Goal: Task Accomplishment & Management: Manage account settings

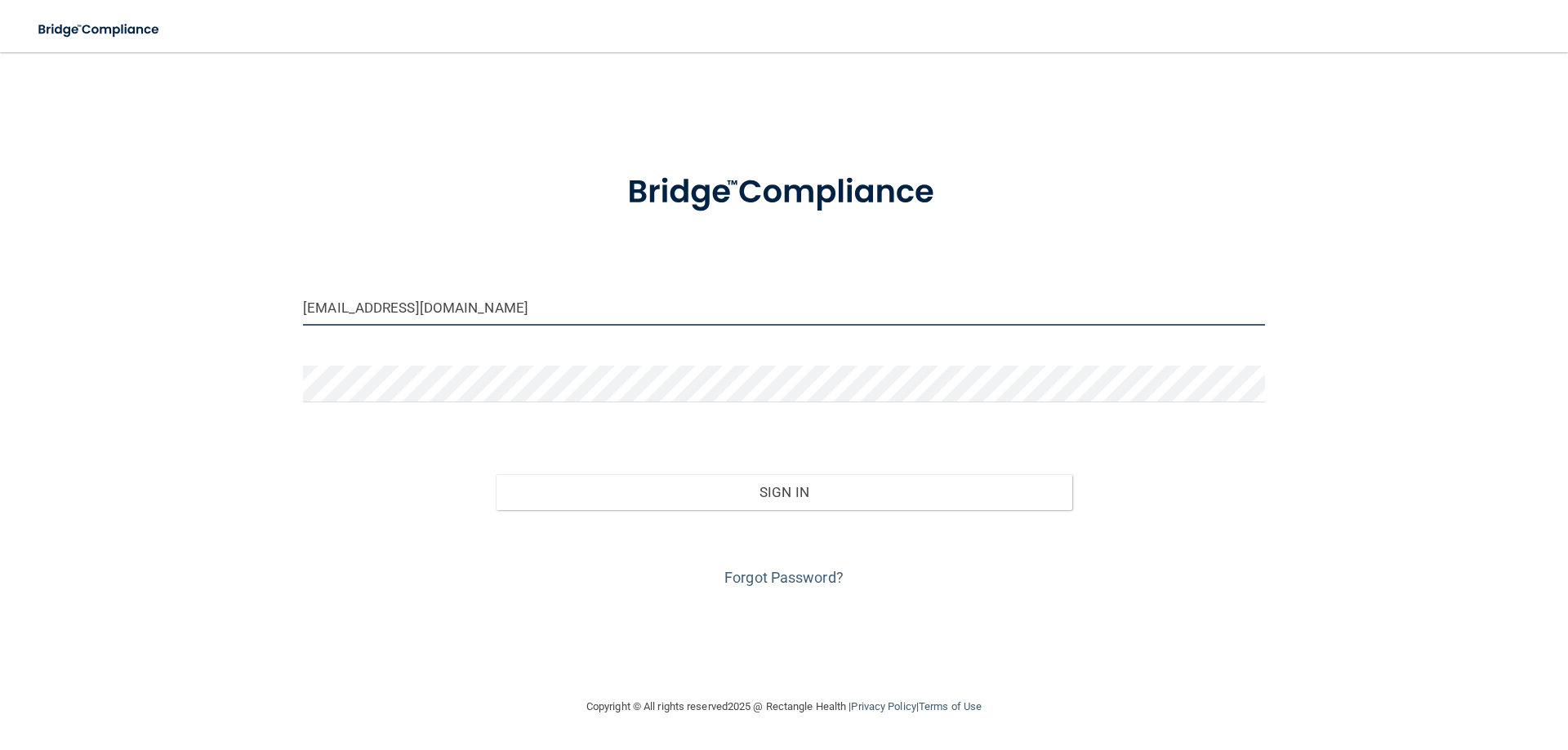
drag, startPoint x: 329, startPoint y: 305, endPoint x: 296, endPoint y: 313, distance: 34.0
click at [296, 313] on div "[EMAIL_ADDRESS][DOMAIN_NAME]" at bounding box center [784, 313] width 986 height 49
type input "[EMAIL_ADDRESS][DOMAIN_NAME]"
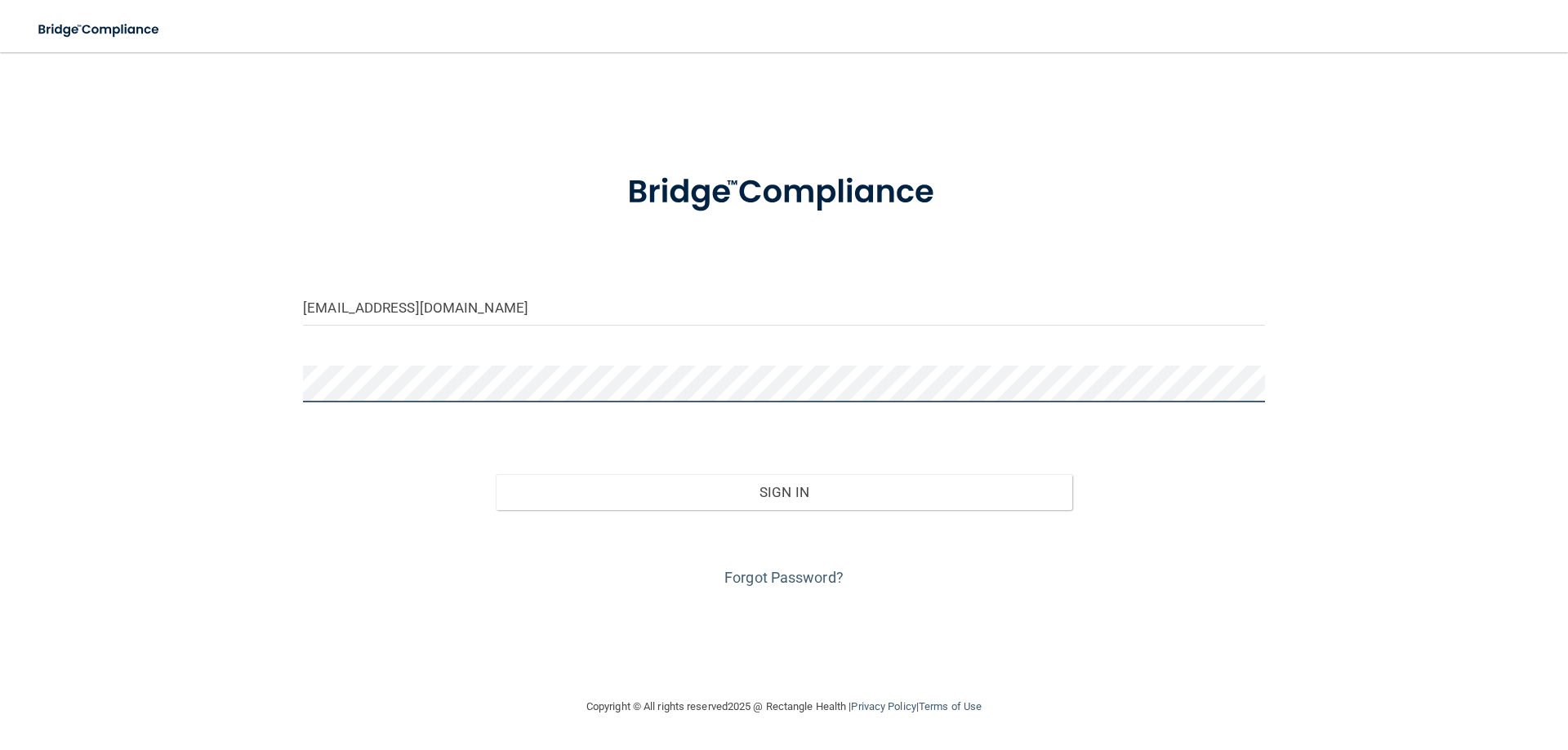
click at [496, 474] on button "Sign In" at bounding box center [784, 492] width 577 height 36
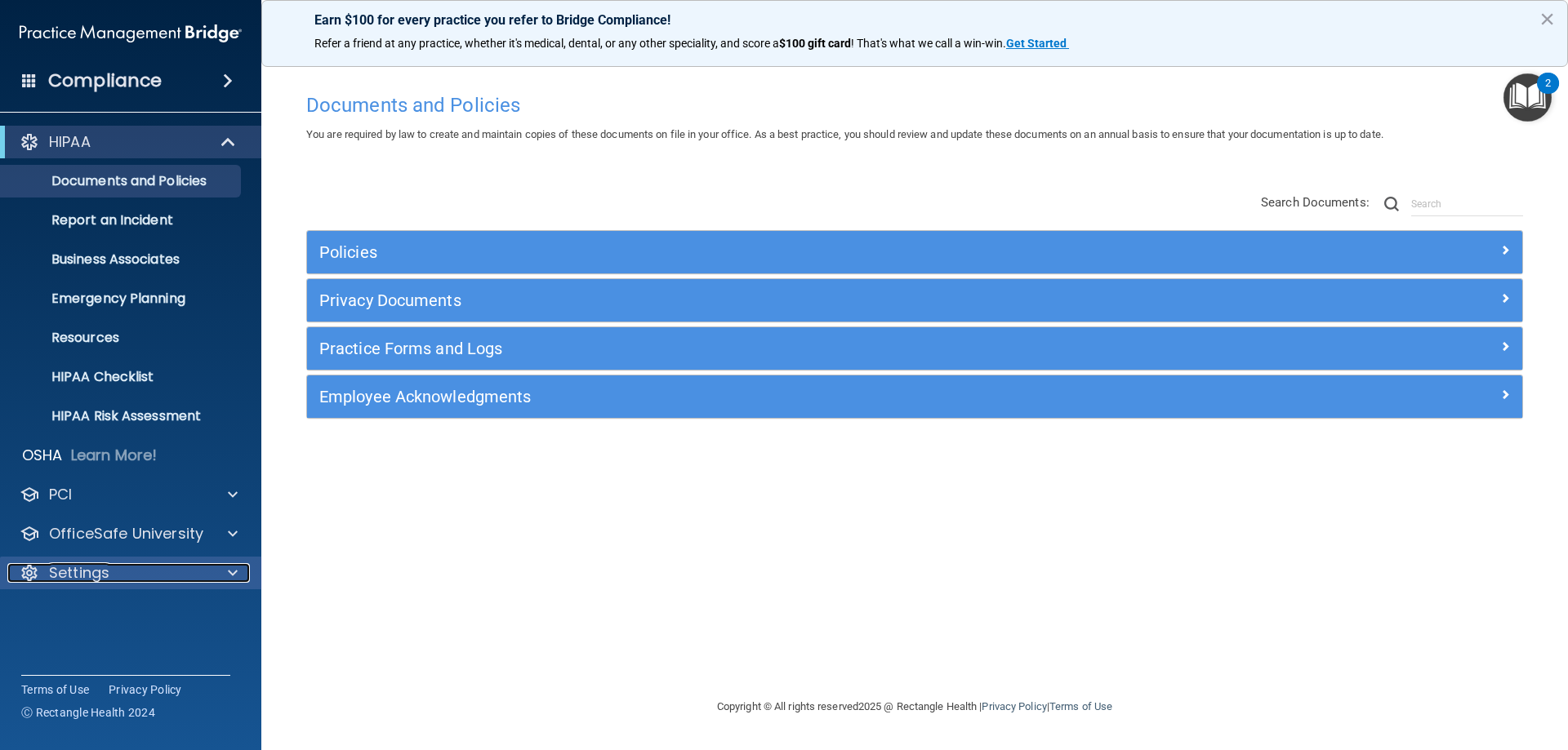
click at [103, 576] on p "Settings" at bounding box center [79, 573] width 60 height 20
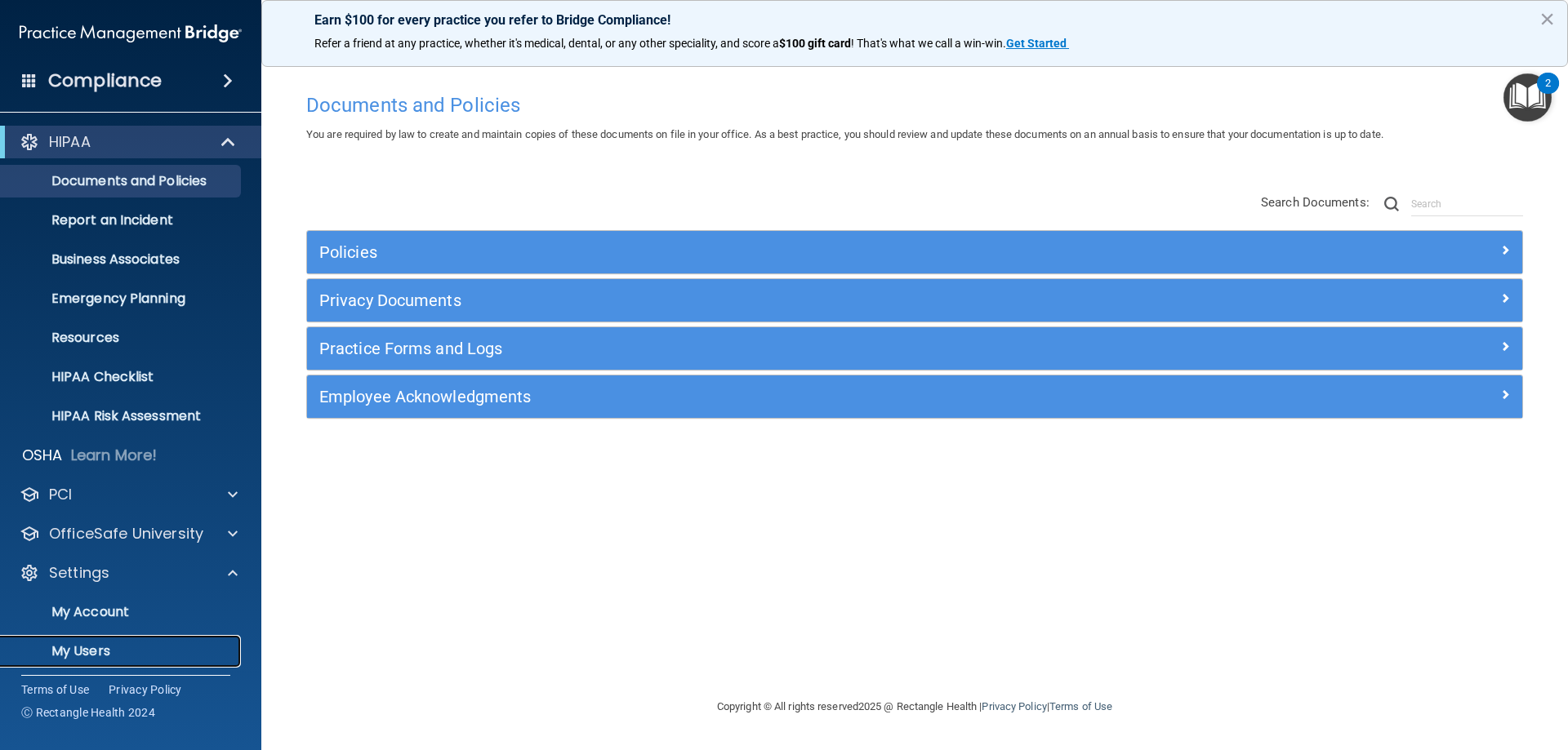
click at [82, 648] on p "My Users" at bounding box center [121, 651] width 223 height 16
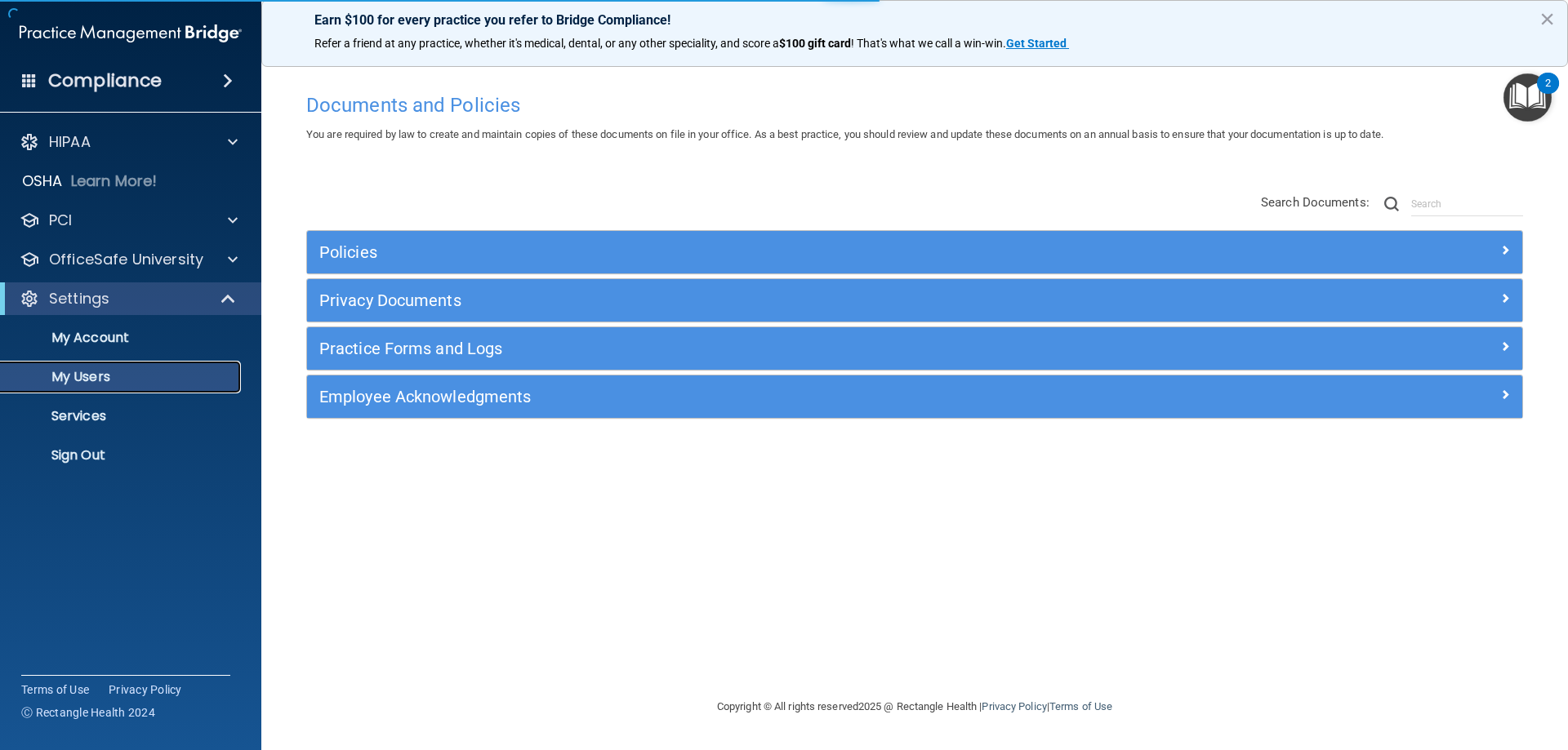
click at [84, 379] on p "My Users" at bounding box center [121, 376] width 223 height 16
select select "20"
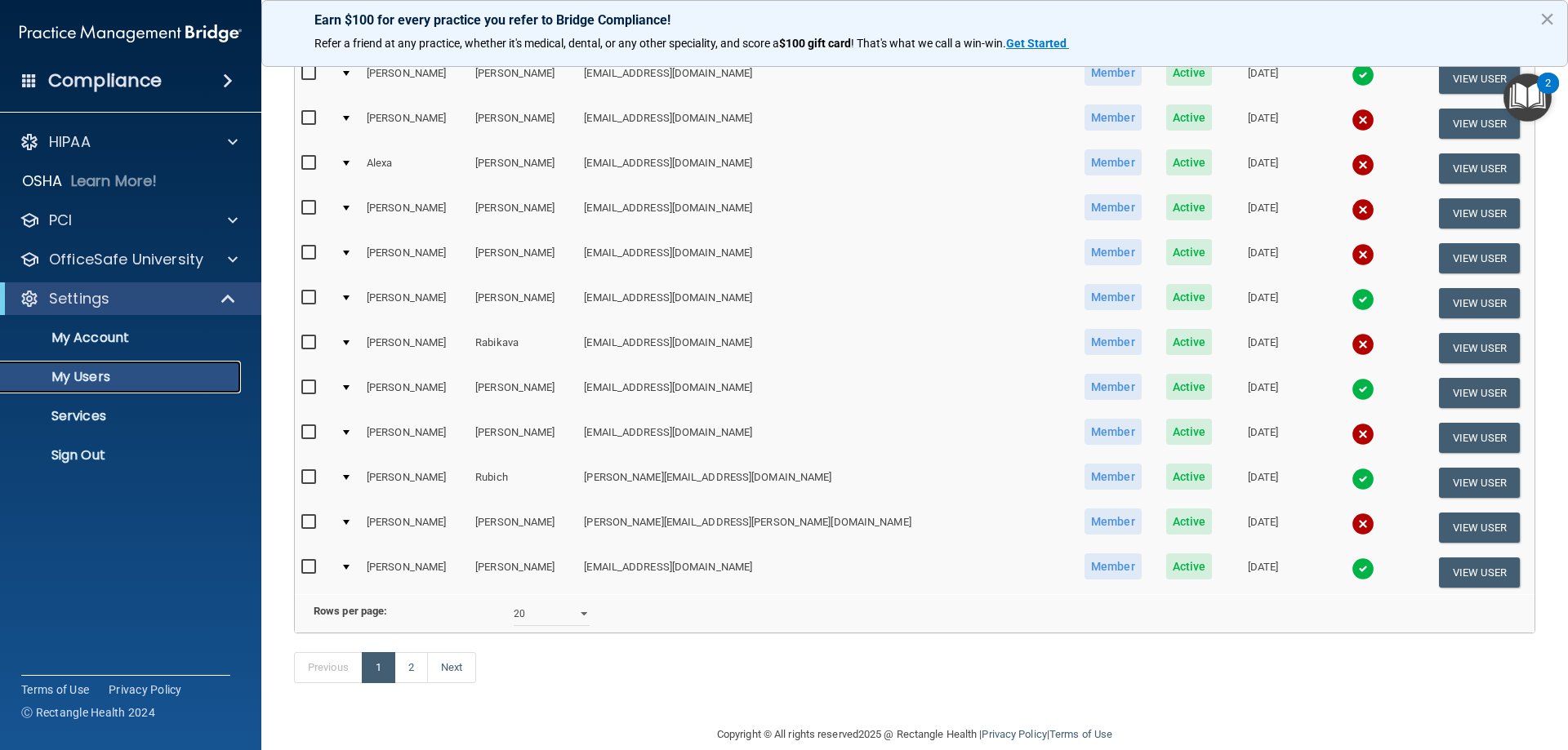
scroll to position [571, 0]
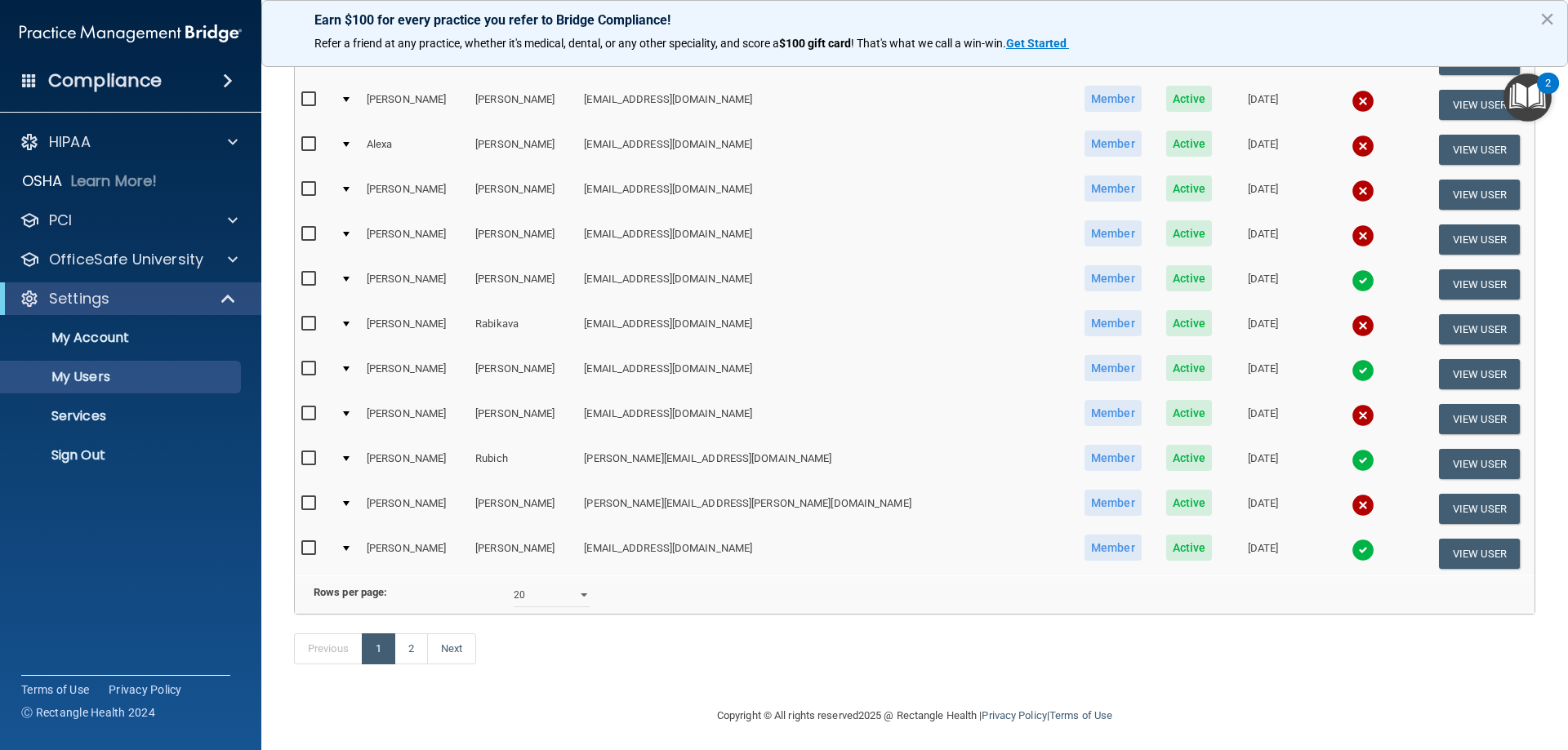
click at [578, 614] on td "Rows per page: 10 20 30 40 all" at bounding box center [914, 595] width 1240 height 39
click at [580, 603] on select "10 20 30 40 all" at bounding box center [552, 595] width 76 height 24
click at [451, 664] on link "Next" at bounding box center [452, 648] width 49 height 31
select select "20"
